Goal: Task Accomplishment & Management: Manage account settings

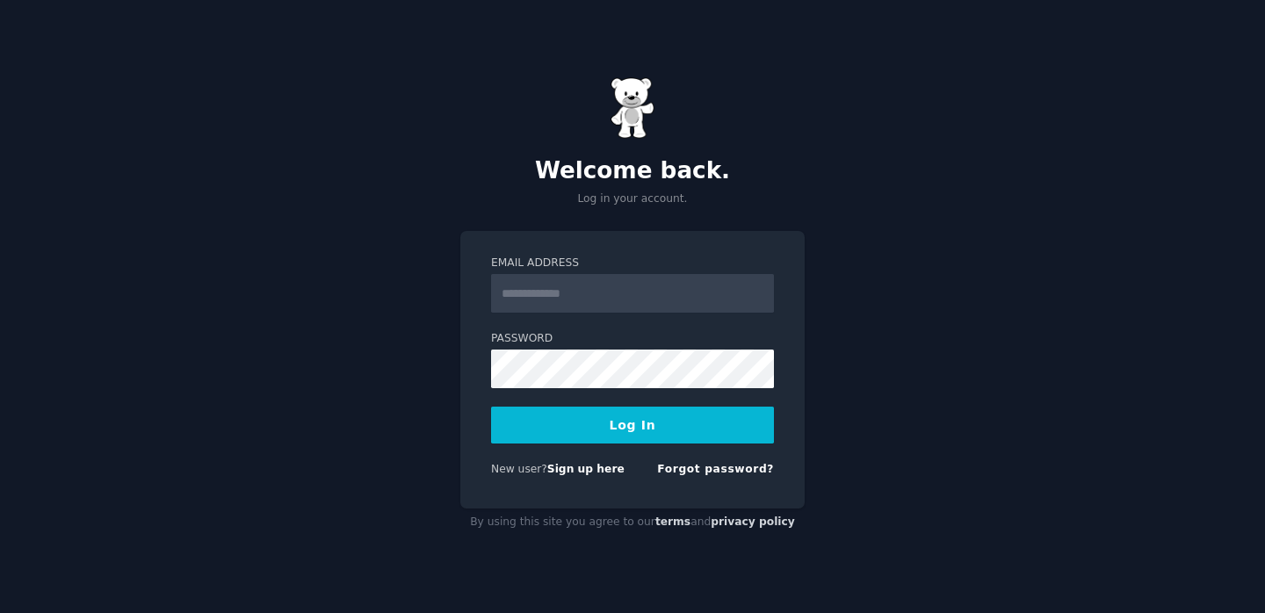
click at [547, 328] on form "Email Address Password Log In New user? Sign up here Forgot password?" at bounding box center [632, 370] width 283 height 228
click at [547, 311] on input "Email Address" at bounding box center [632, 293] width 283 height 39
click at [547, 301] on input "Email Address" at bounding box center [632, 293] width 283 height 39
